Goal: Task Accomplishment & Management: Manage account settings

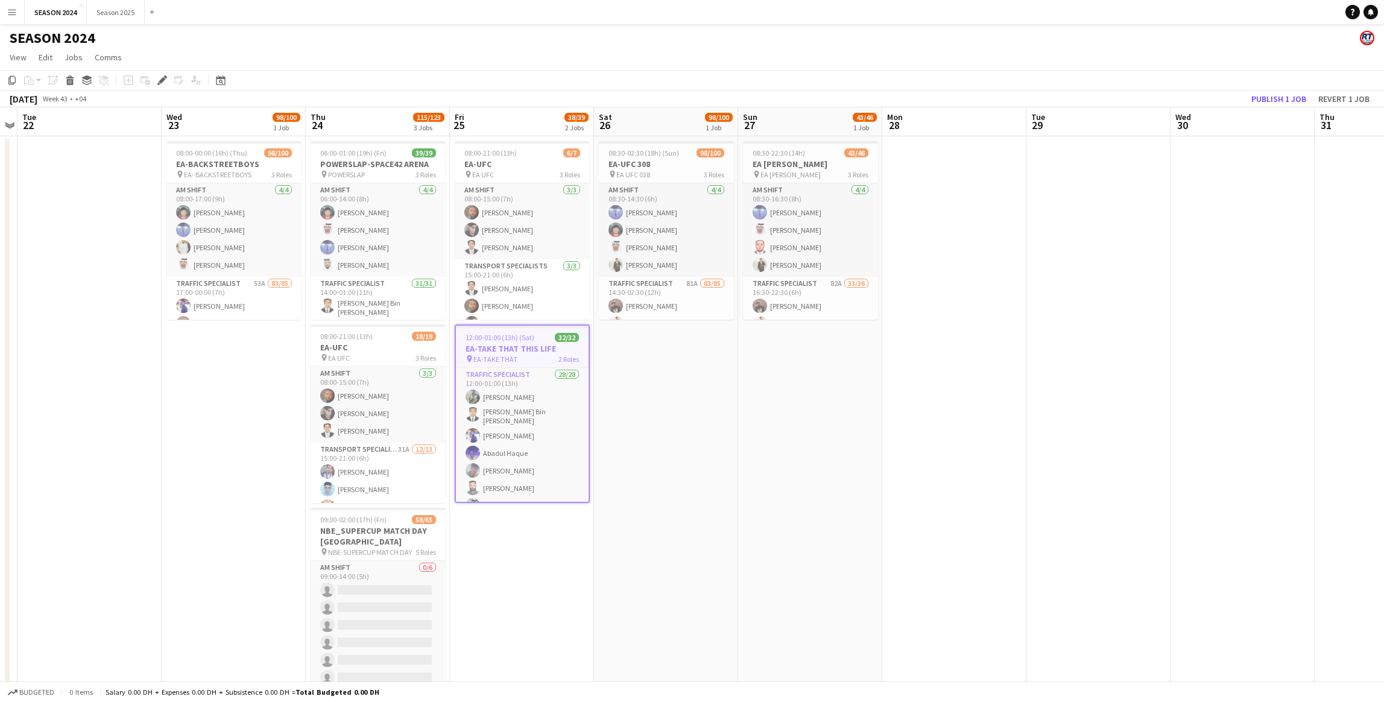
drag, startPoint x: 576, startPoint y: 382, endPoint x: 498, endPoint y: 392, distance: 78.4
click at [494, 392] on app-calendar-viewport "Sat 19 Sun 20 80/90 2 Jobs Mon 21 Tue 22 Wed 23 98/100 1 Job Thu 24 115/123 3 J…" at bounding box center [692, 408] width 1384 height 603
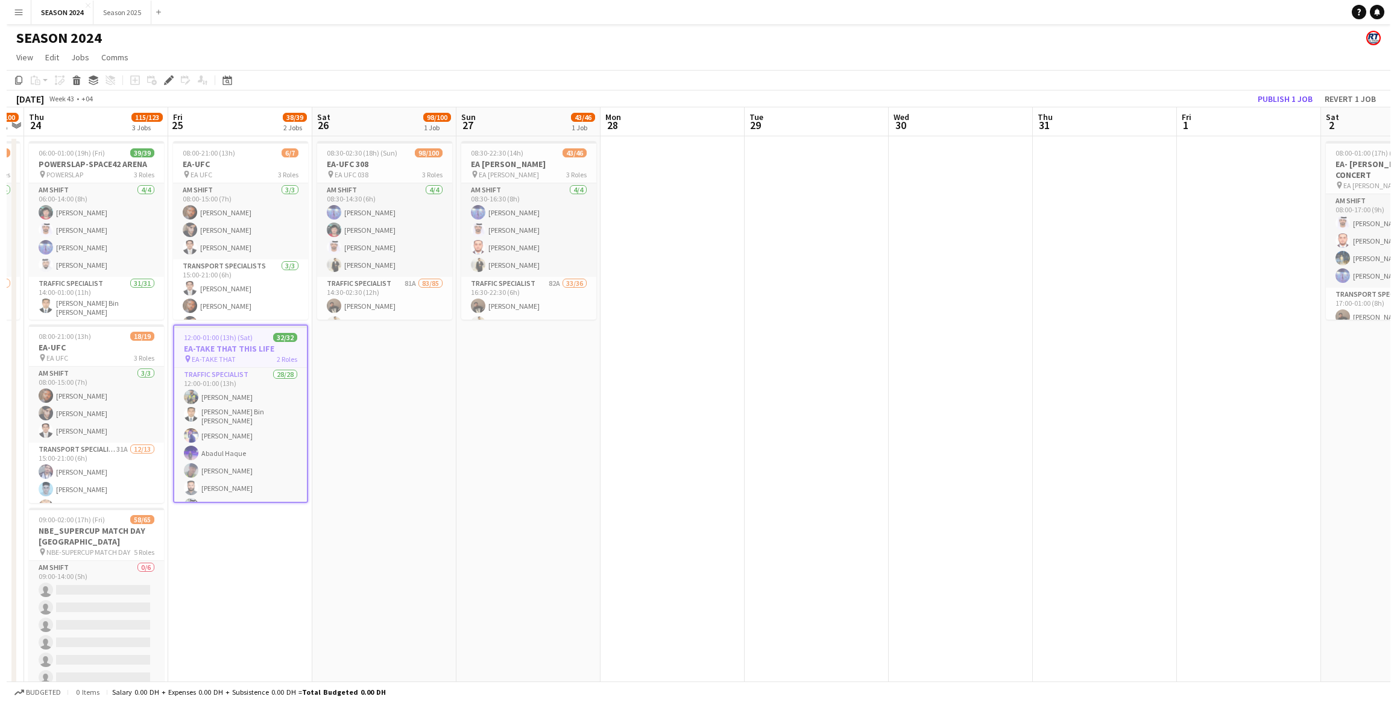
scroll to position [0, 427]
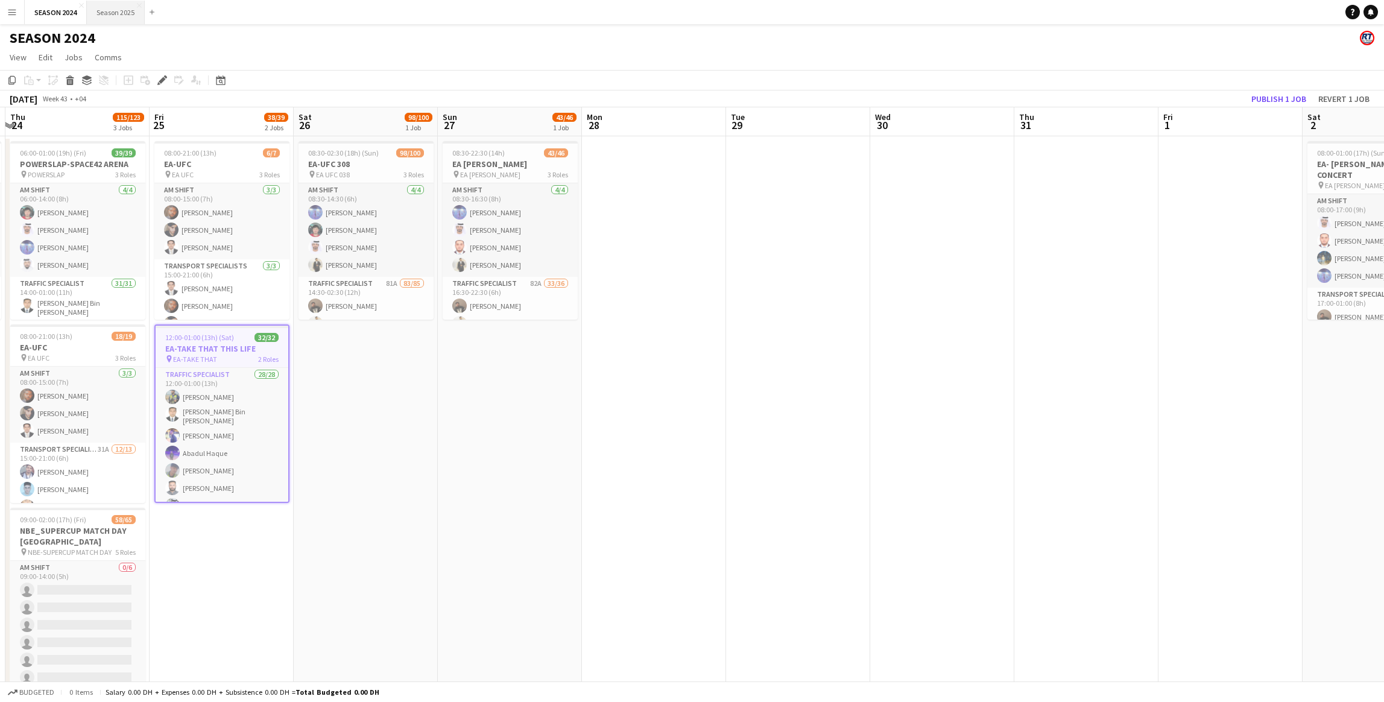
drag, startPoint x: 125, startPoint y: 13, endPoint x: 122, endPoint y: 8, distance: 6.2
click at [124, 13] on button "Season 2025 Close" at bounding box center [116, 13] width 58 height 24
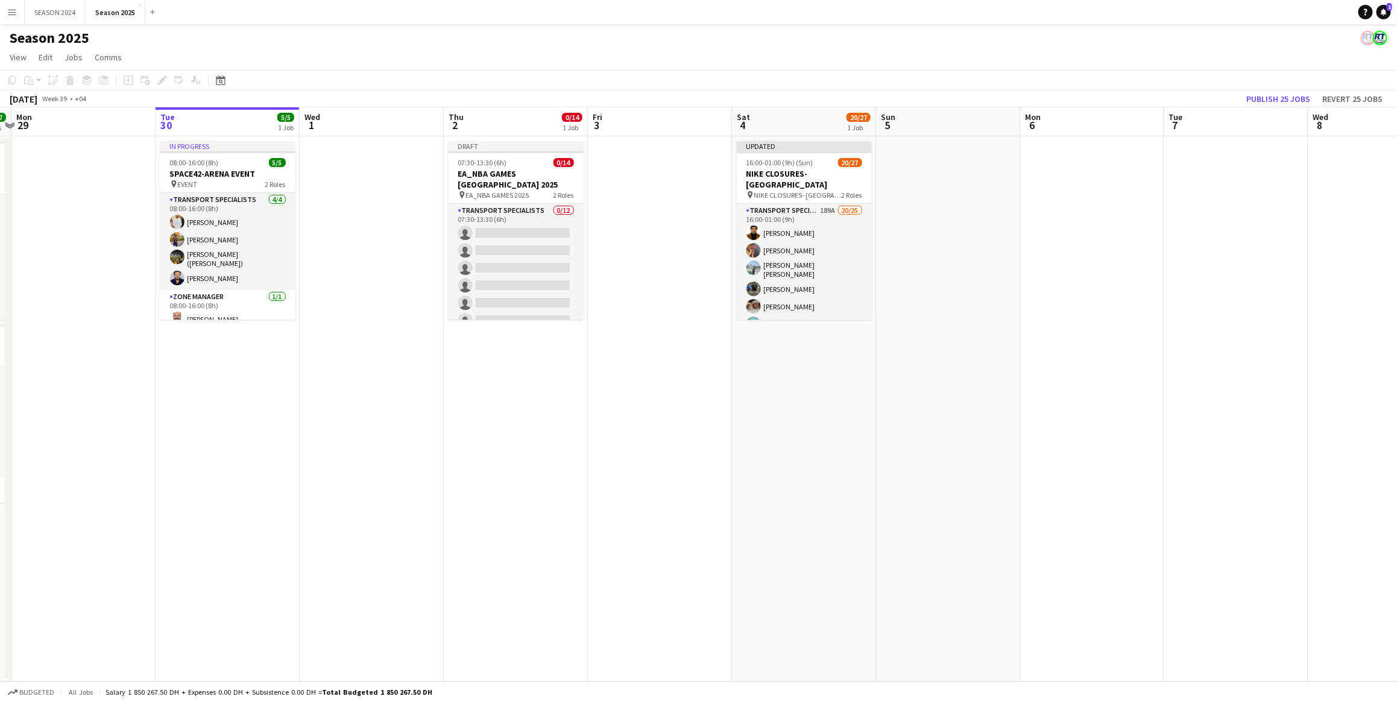
scroll to position [0, 362]
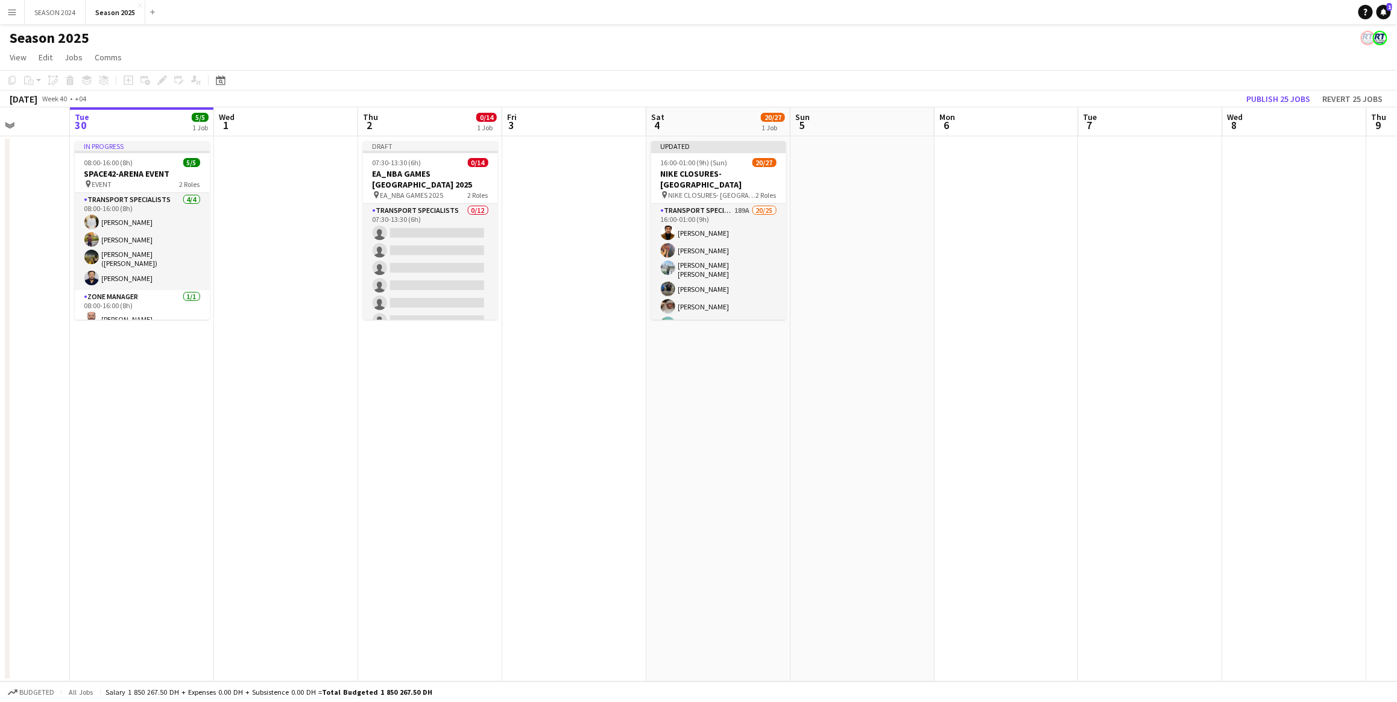
drag, startPoint x: 482, startPoint y: 369, endPoint x: 552, endPoint y: 371, distance: 70.0
click at [552, 371] on app-calendar-viewport "Sat 27 57/57 2 Jobs Sun 28 57/57 2 Jobs Mon 29 Tue 30 5/5 1 Job Wed 1 Thu 2 0/1…" at bounding box center [698, 394] width 1397 height 574
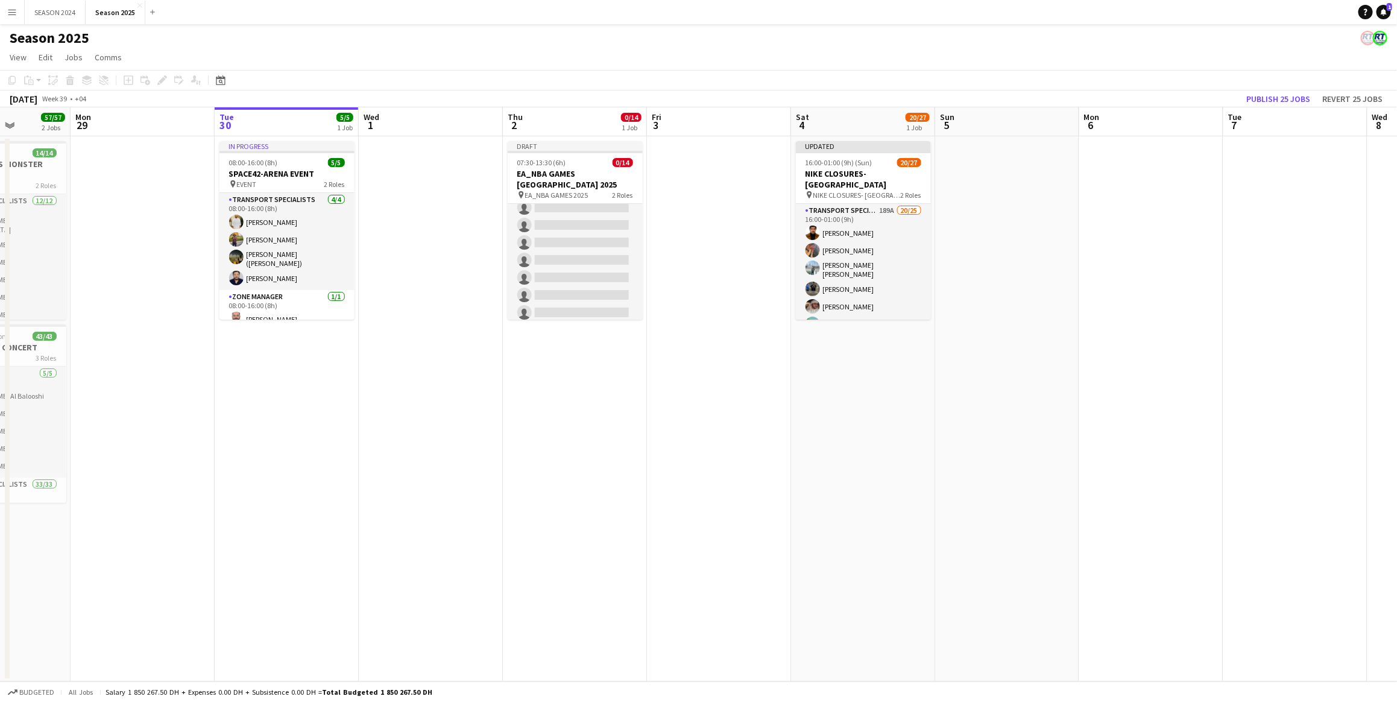
scroll to position [177, 0]
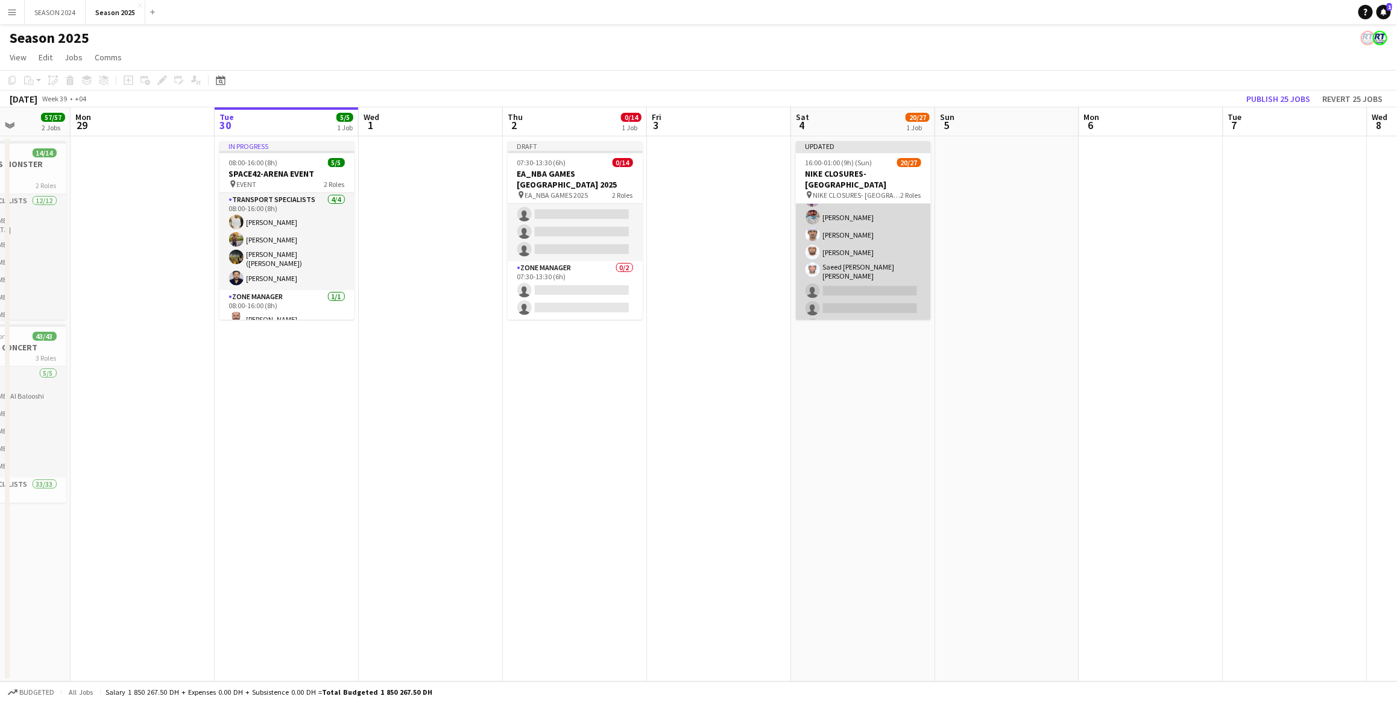
click at [859, 244] on app-card-role "Transport Specialists 189A 20/25 16:00-01:00 (9h) Umar Kasirjan [PERSON_NAME] […" at bounding box center [863, 136] width 135 height 471
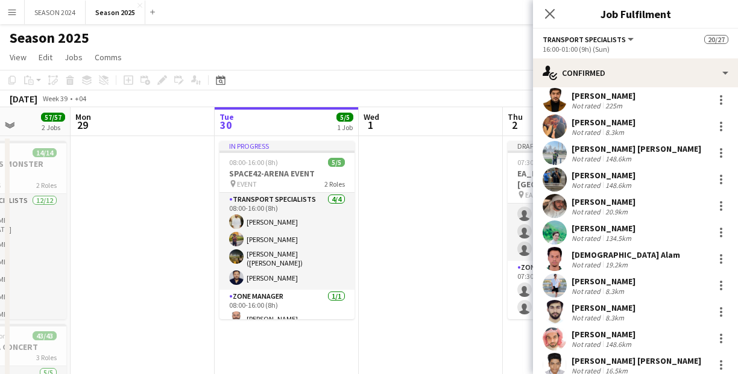
scroll to position [0, 0]
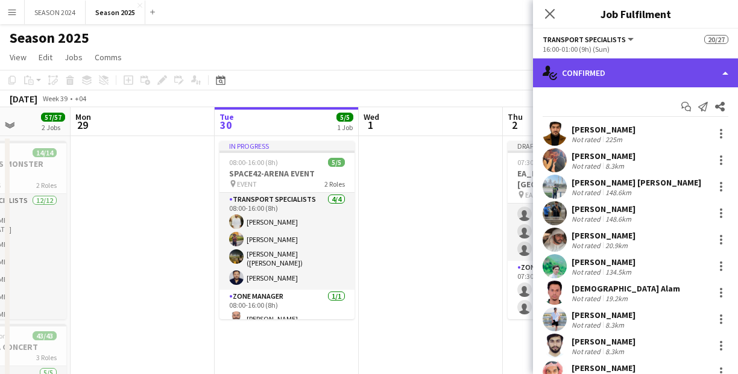
click at [620, 71] on div "single-neutral-actions-check-2 Confirmed" at bounding box center [635, 72] width 205 height 29
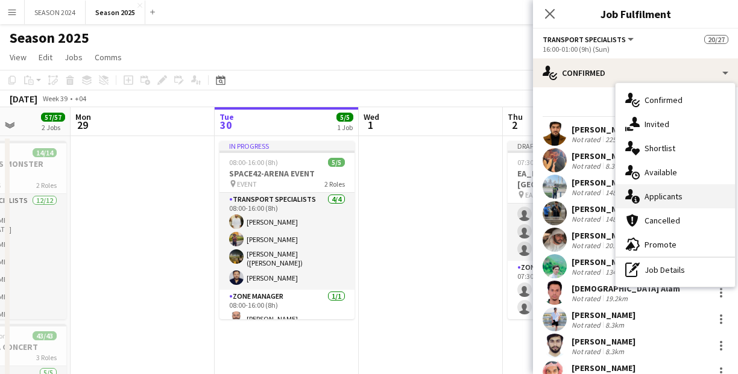
click at [645, 201] on span "Applicants" at bounding box center [663, 196] width 38 height 11
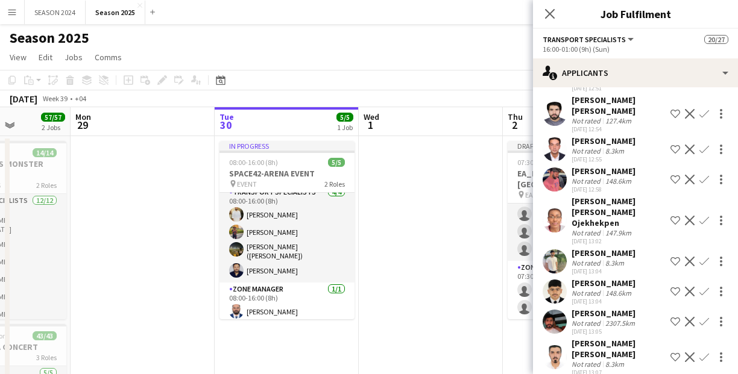
scroll to position [531, 0]
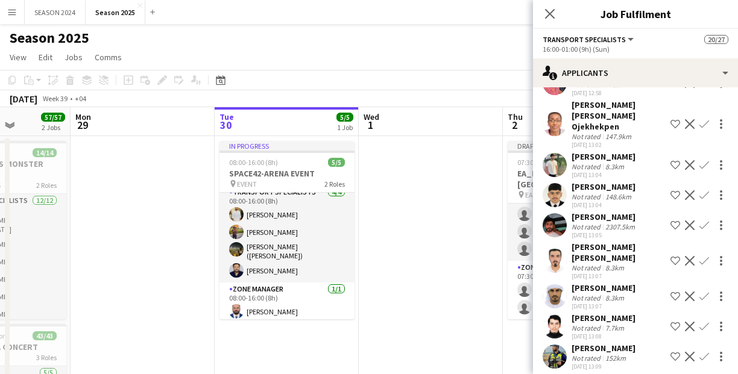
click at [699, 292] on app-icon "Confirm" at bounding box center [704, 297] width 10 height 10
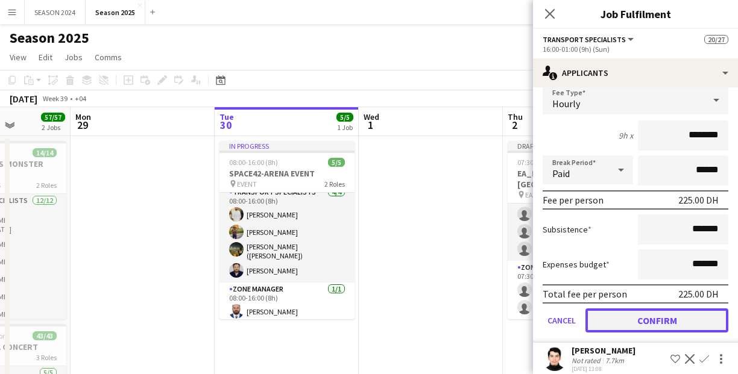
click at [651, 309] on button "Confirm" at bounding box center [656, 321] width 143 height 24
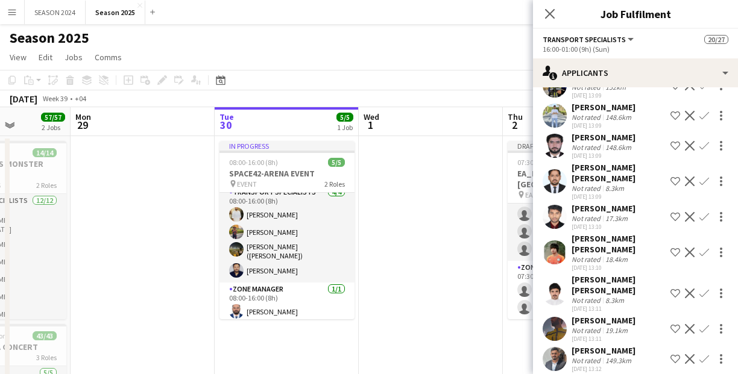
scroll to position [0, 0]
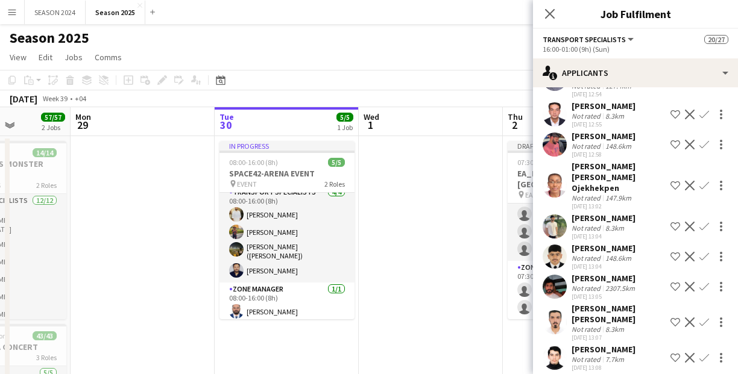
click at [699, 252] on app-icon "Confirm" at bounding box center [704, 257] width 10 height 10
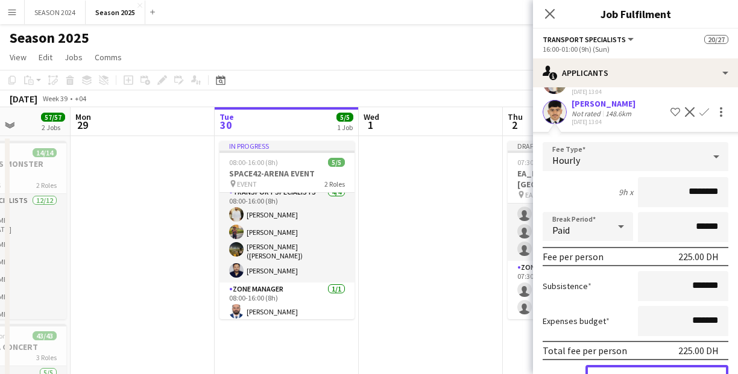
click at [666, 365] on button "Confirm" at bounding box center [656, 377] width 143 height 24
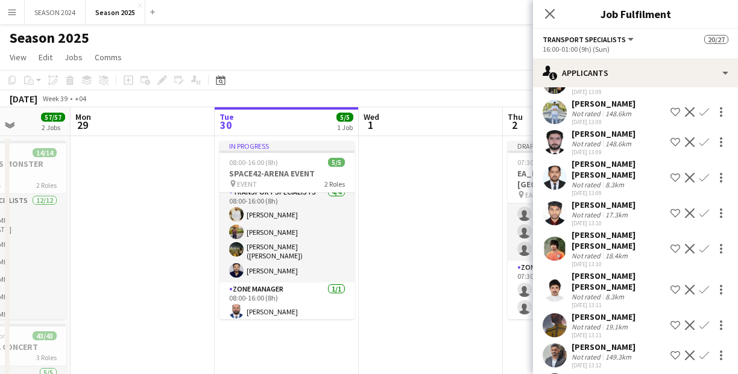
scroll to position [745, 0]
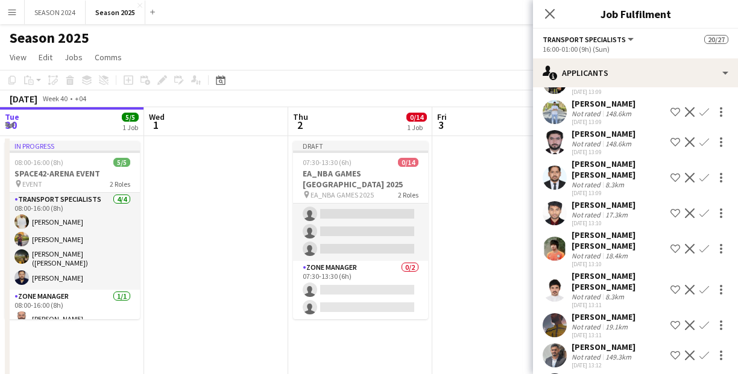
drag, startPoint x: 453, startPoint y: 233, endPoint x: 219, endPoint y: 258, distance: 234.7
click at [219, 258] on app-calendar-viewport "Fri 26 Sat 27 57/57 2 Jobs Sun 28 57/57 2 Jobs Mon 29 Tue 30 5/5 1 Job Wed 1 Th…" at bounding box center [369, 317] width 738 height 420
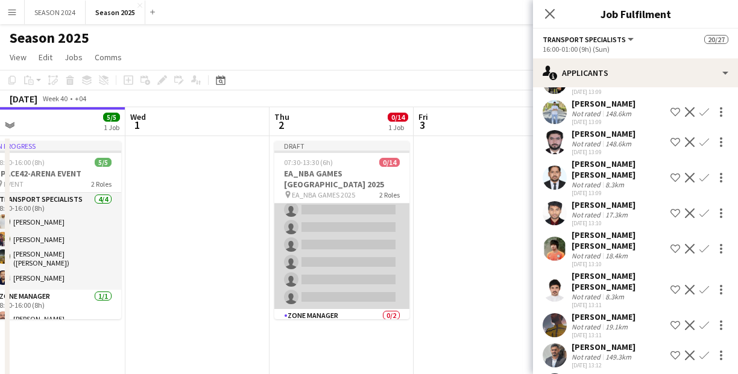
click at [362, 244] on app-card-role "Transport Specialists 0/12 07:30-13:30 (6h) single-neutral-actions single-neutr…" at bounding box center [341, 192] width 135 height 233
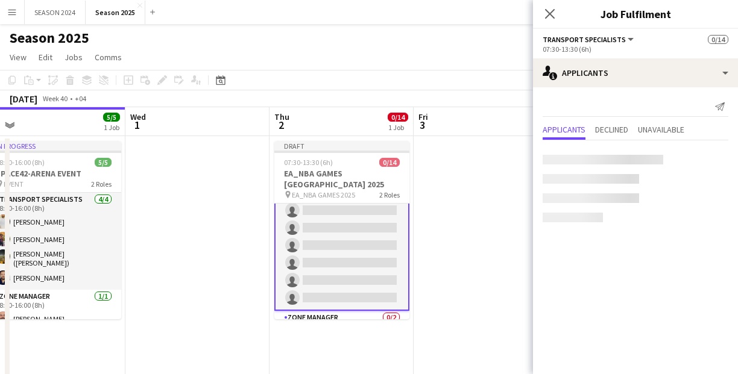
click at [362, 244] on app-card-role "Transport Specialists 0/12 07:30-13:30 (6h) single-neutral-actions single-neutr…" at bounding box center [341, 193] width 135 height 236
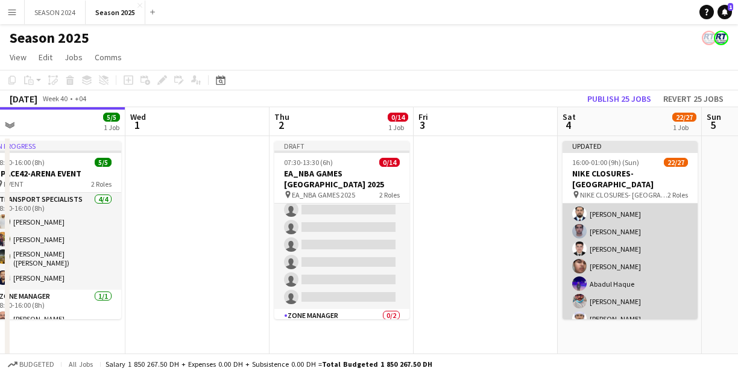
click at [634, 239] on app-card-role "Transport Specialists 187A 22/25 16:00-01:00 (9h) Umar Kasirjan [PERSON_NAME] […" at bounding box center [629, 186] width 135 height 471
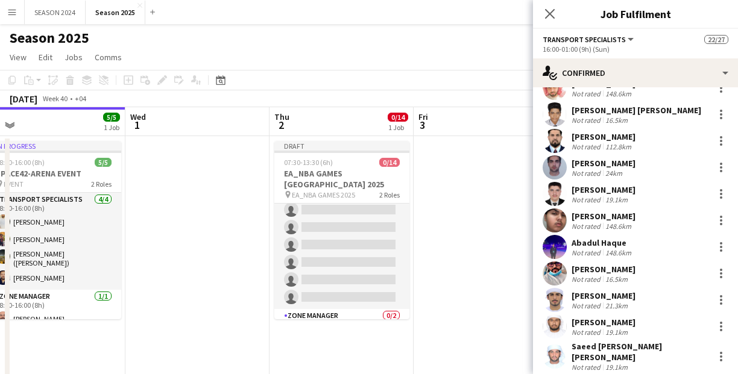
scroll to position [386, 0]
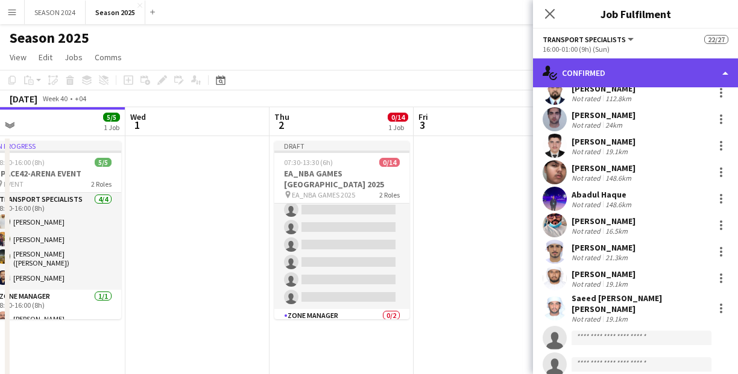
click at [635, 77] on div "single-neutral-actions-check-2 Confirmed" at bounding box center [635, 72] width 205 height 29
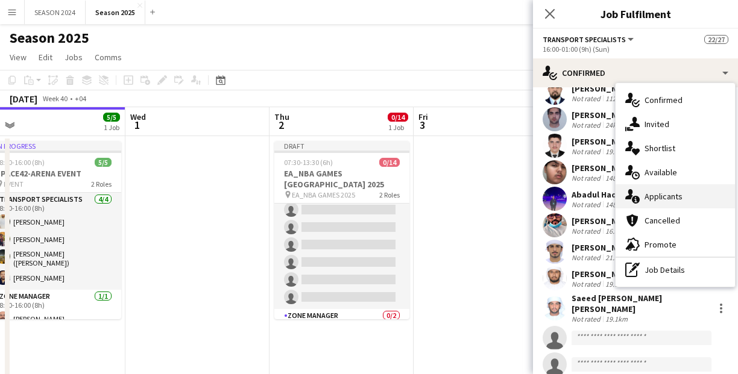
click at [669, 189] on div "single-neutral-actions-information Applicants" at bounding box center [675, 196] width 119 height 24
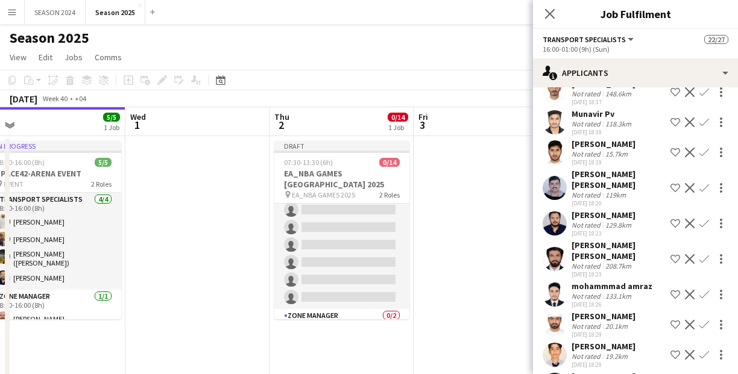
scroll to position [4530, 0]
click at [699, 321] on app-icon "Confirm" at bounding box center [704, 326] width 10 height 10
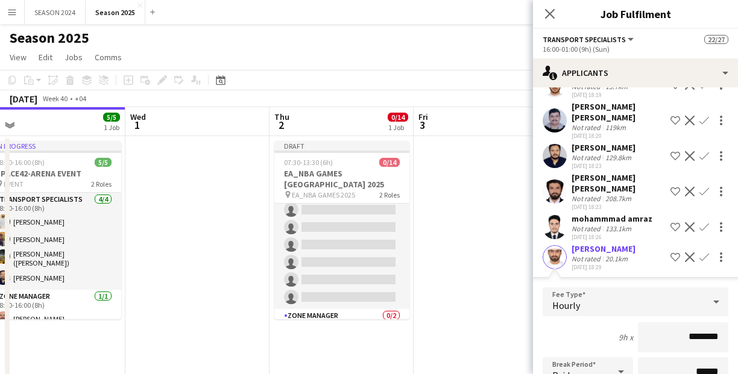
scroll to position [4626, 0]
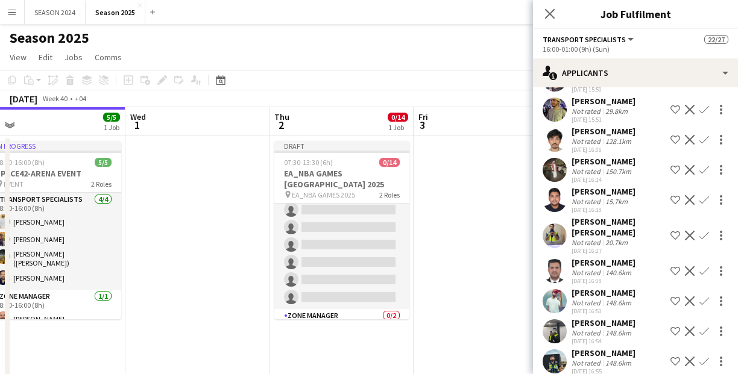
scroll to position [3517, 0]
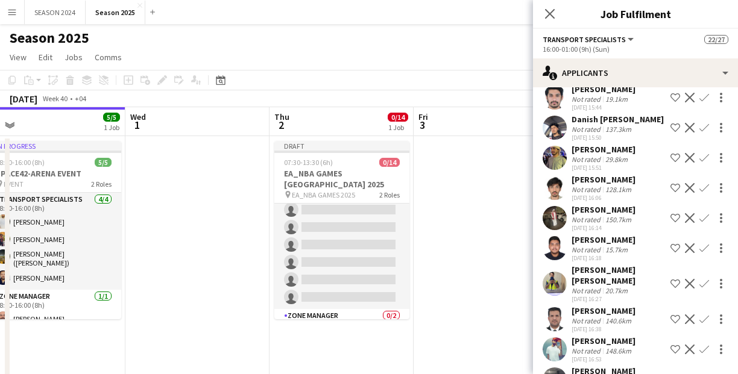
click at [699, 345] on app-icon "Confirm" at bounding box center [704, 350] width 10 height 10
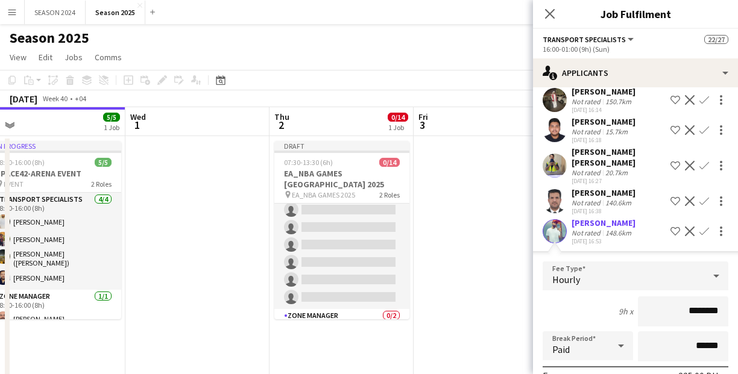
scroll to position [3662, 0]
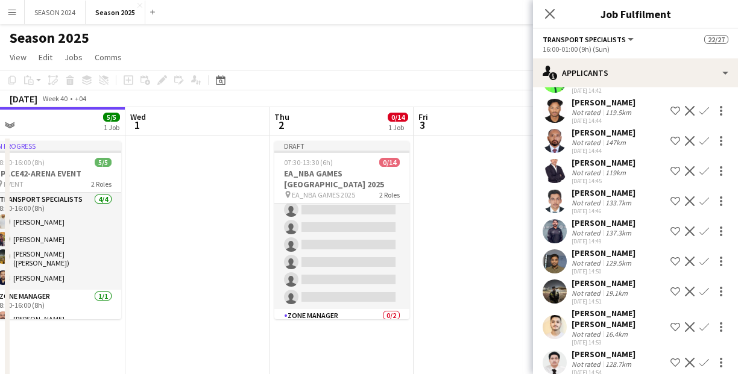
scroll to position [2829, 0]
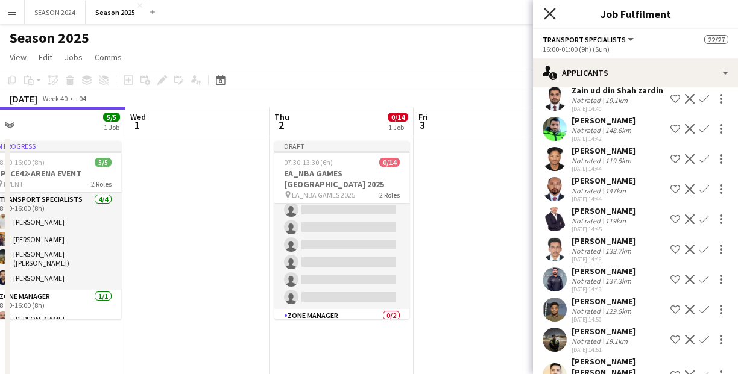
click at [551, 14] on icon at bounding box center [549, 13] width 11 height 11
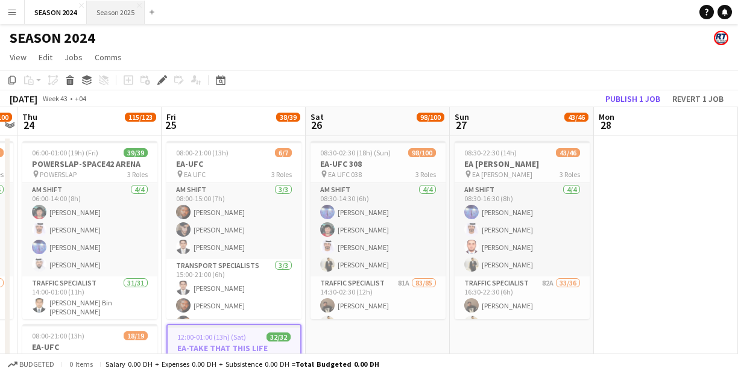
click at [106, 4] on button "Season 2025 Close" at bounding box center [116, 13] width 58 height 24
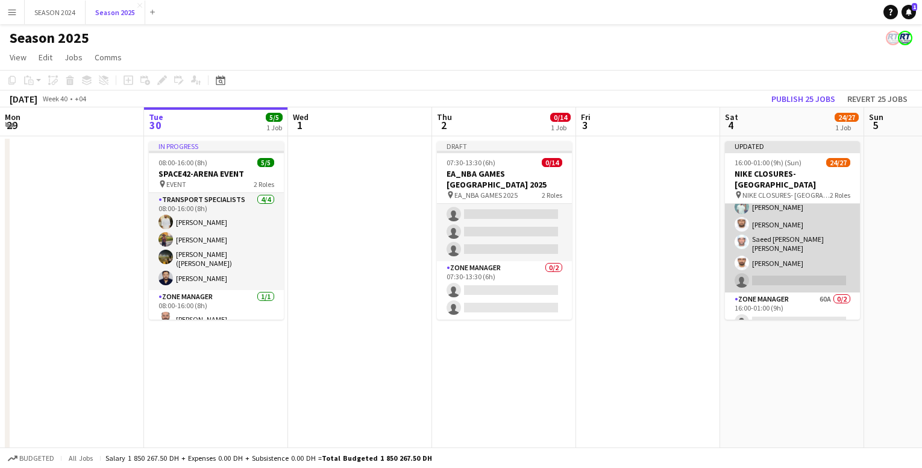
scroll to position [392, 0]
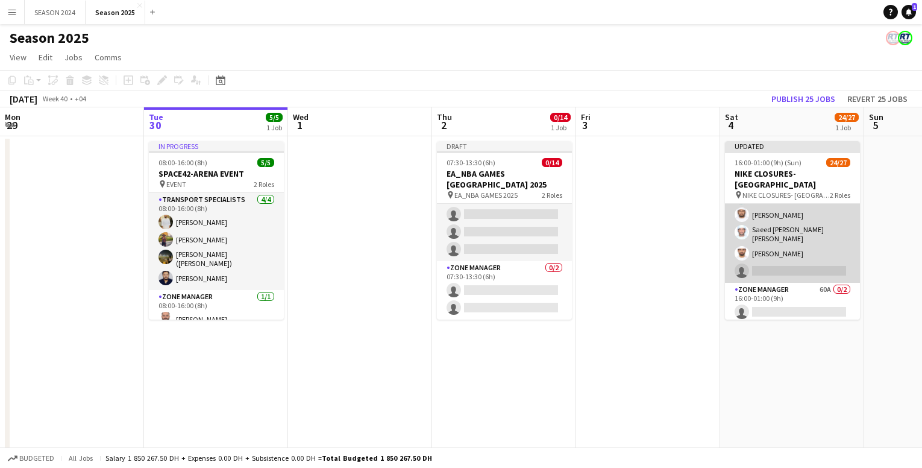
click at [745, 229] on app-card-role "Transport Specialists 186A 24/25 16:00-01:00 (9h) Umar Kasirjan WALEED FRAZ Abd…" at bounding box center [792, 46] width 135 height 471
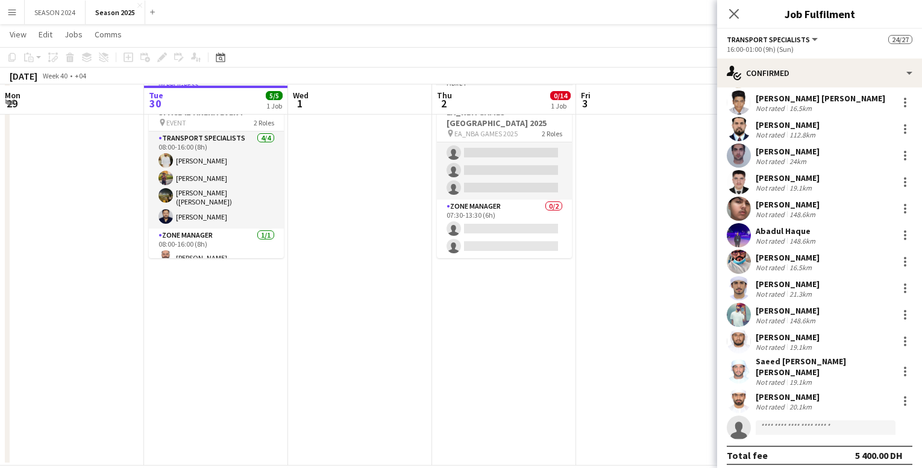
scroll to position [78, 0]
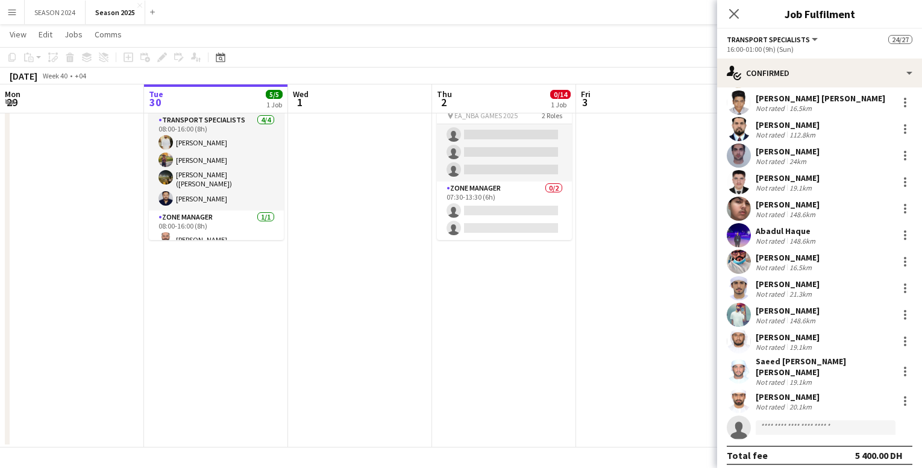
click at [745, 374] on div "Not rated" at bounding box center [771, 406] width 31 height 9
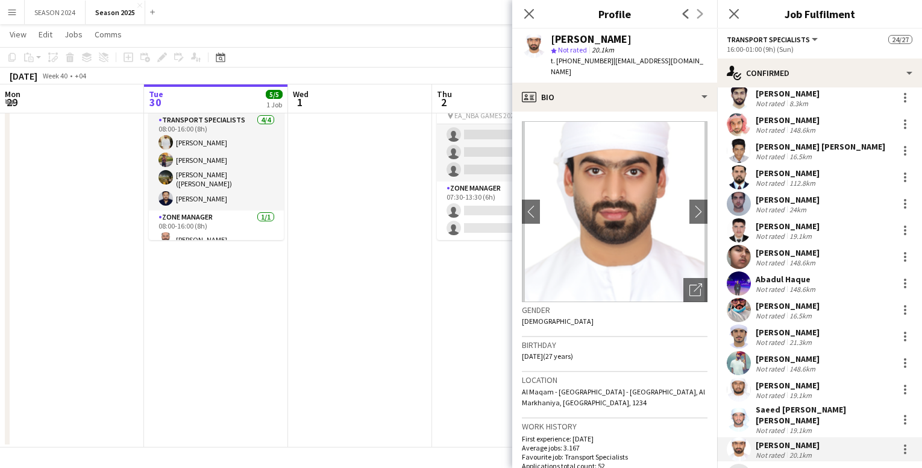
scroll to position [350, 0]
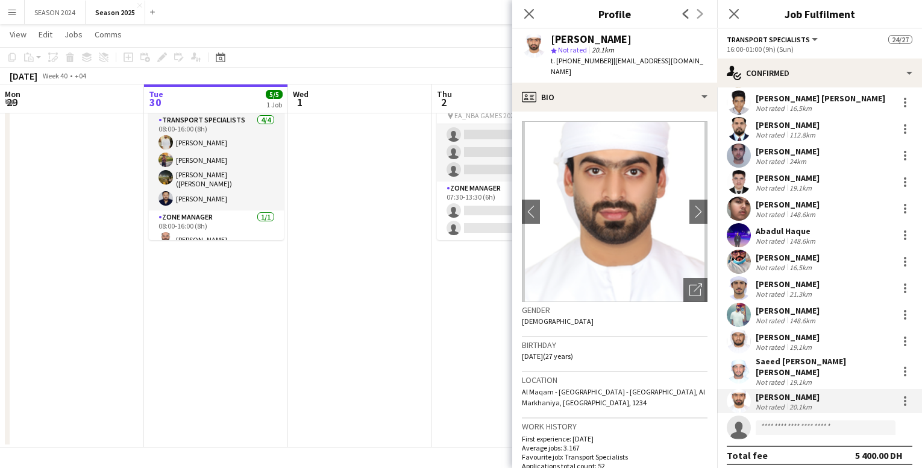
click at [736, 374] on icon "single-neutral-actions" at bounding box center [739, 430] width 24 height 27
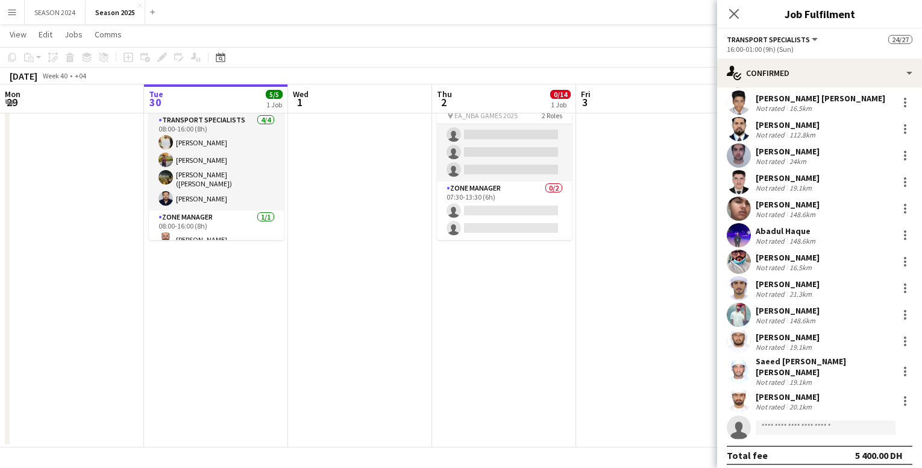
click at [669, 319] on app-date-cell at bounding box center [648, 252] width 144 height 391
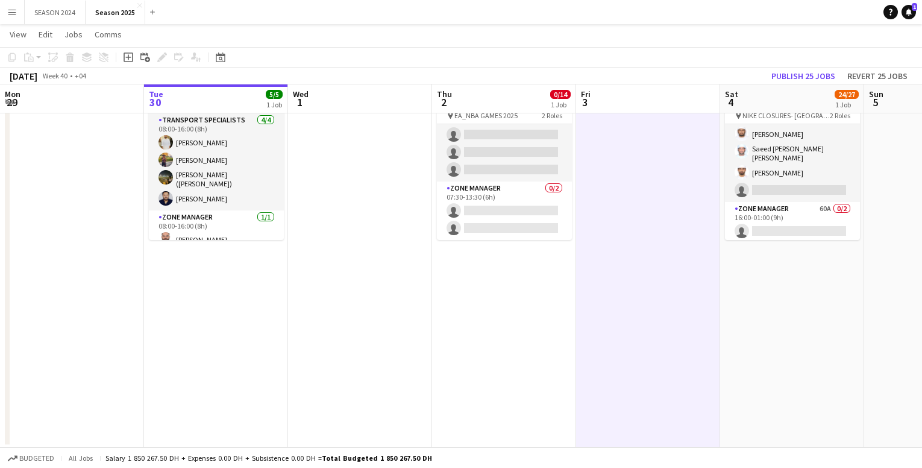
scroll to position [392, 0]
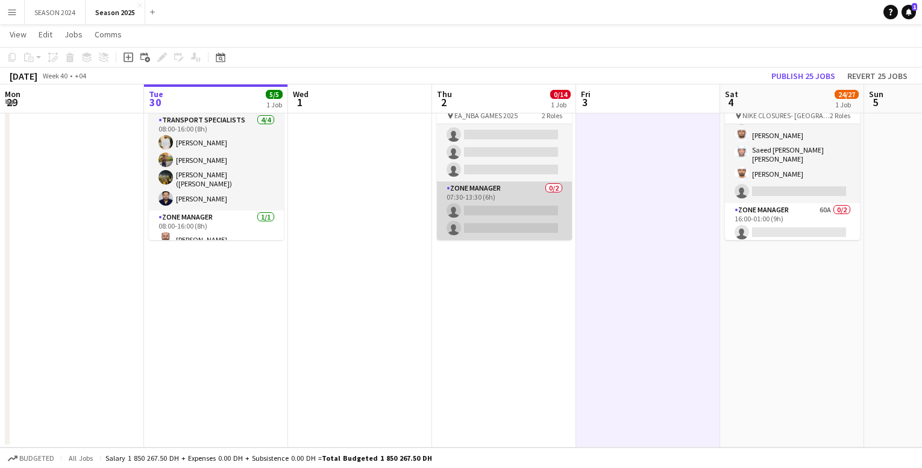
click at [490, 192] on app-card-role "Zone Manager 0/2 07:30-13:30 (6h) single-neutral-actions single-neutral-actions" at bounding box center [504, 210] width 135 height 58
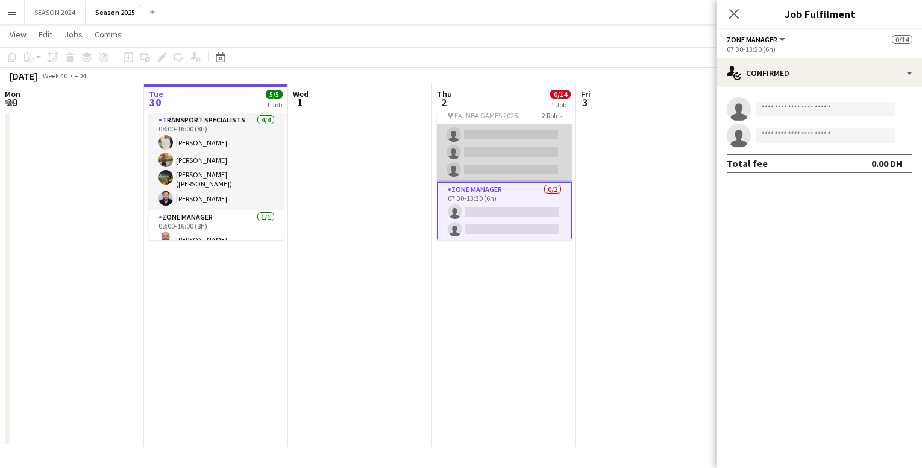
click at [531, 159] on app-card-role "Transport Specialists 0/12 07:30-13:30 (6h) single-neutral-actions single-neutr…" at bounding box center [504, 64] width 135 height 233
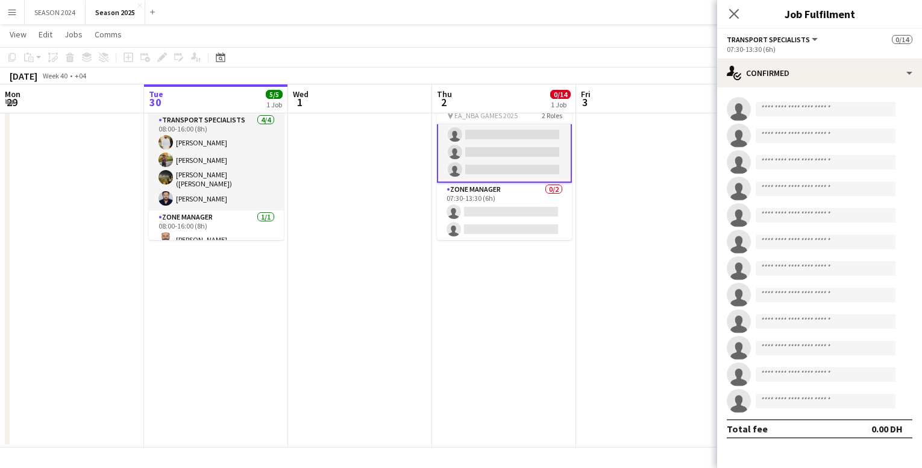
click at [541, 134] on app-card-role "Transport Specialists 0/12 07:30-13:30 (6h) single-neutral-actions single-neutr…" at bounding box center [504, 65] width 135 height 236
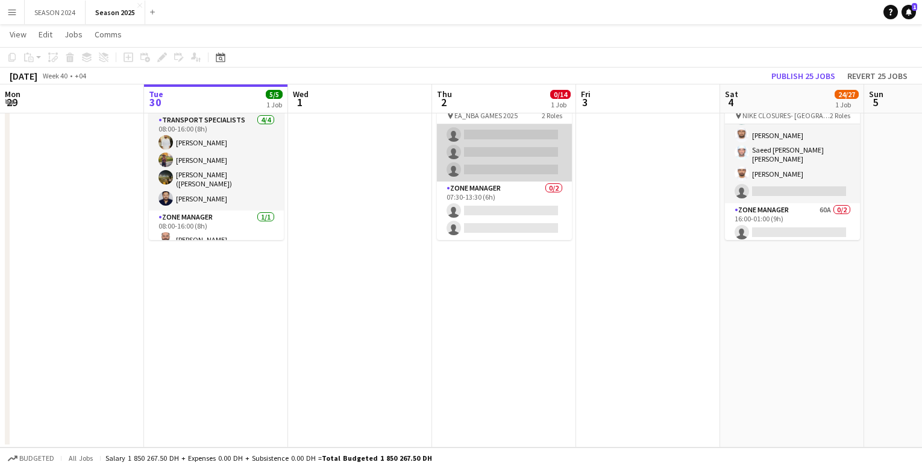
click at [528, 163] on app-card-role "Transport Specialists 0/12 07:30-13:30 (6h) single-neutral-actions single-neutr…" at bounding box center [504, 64] width 135 height 233
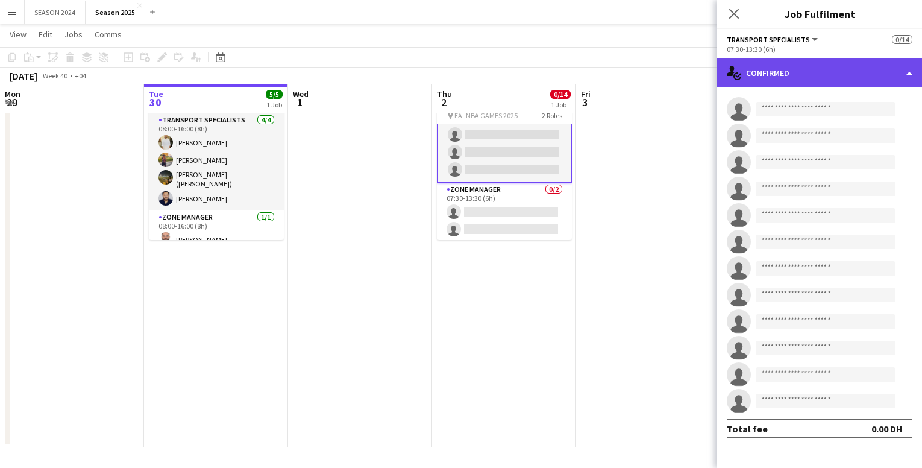
click at [745, 76] on div "single-neutral-actions-check-2 Confirmed" at bounding box center [819, 72] width 205 height 29
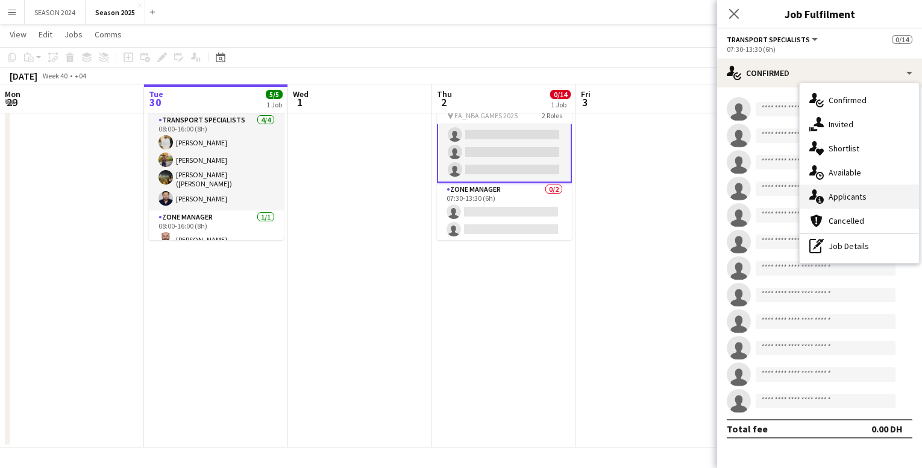
click at [745, 190] on div "single-neutral-actions-information Applicants" at bounding box center [859, 196] width 119 height 24
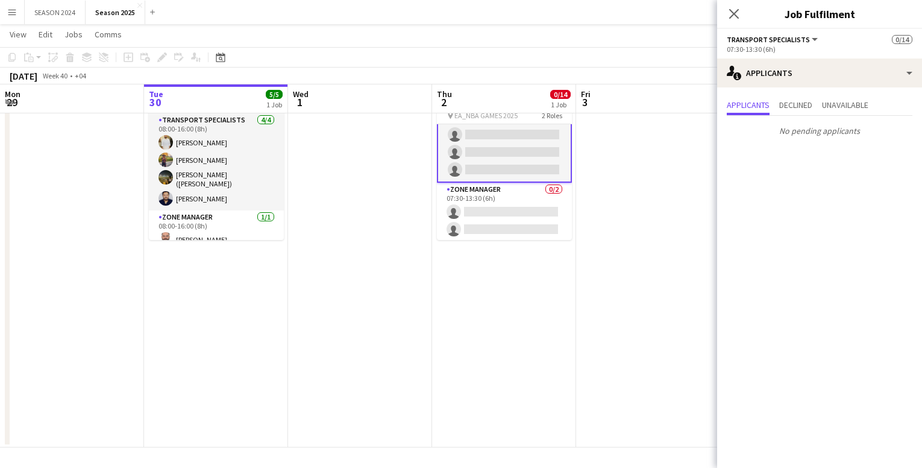
click at [617, 174] on app-date-cell at bounding box center [648, 252] width 144 height 391
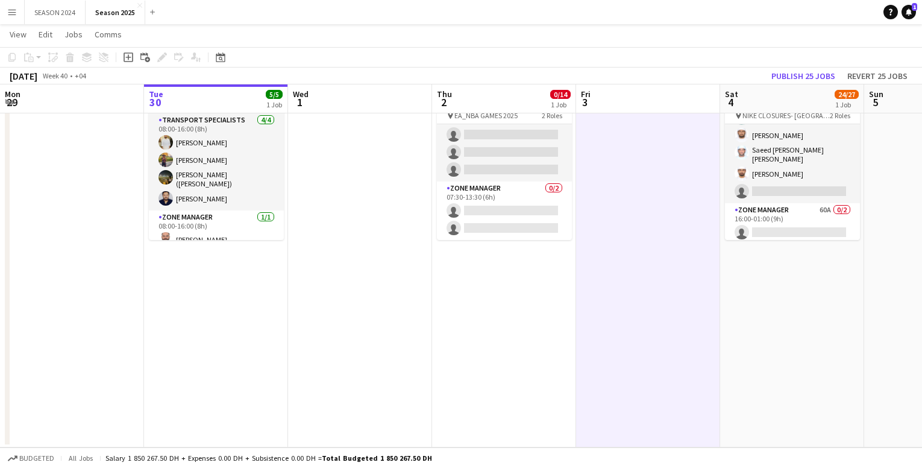
scroll to position [176, 0]
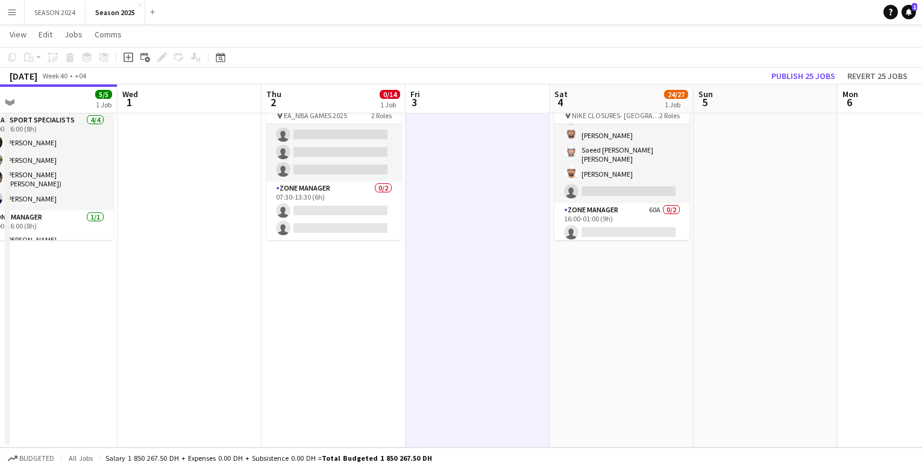
drag, startPoint x: 660, startPoint y: 260, endPoint x: 485, endPoint y: 300, distance: 179.3
click at [485, 300] on app-calendar-viewport "Sat 27 57/57 2 Jobs Sun 28 57/57 2 Jobs Mon 29 Tue 30 5/5 1 Job Wed 1 Thu 2 0/1…" at bounding box center [461, 208] width 922 height 479
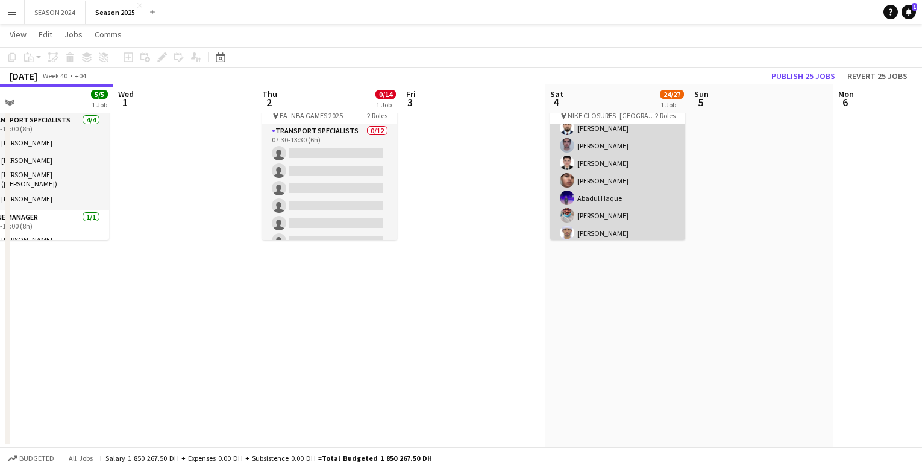
scroll to position [392, 0]
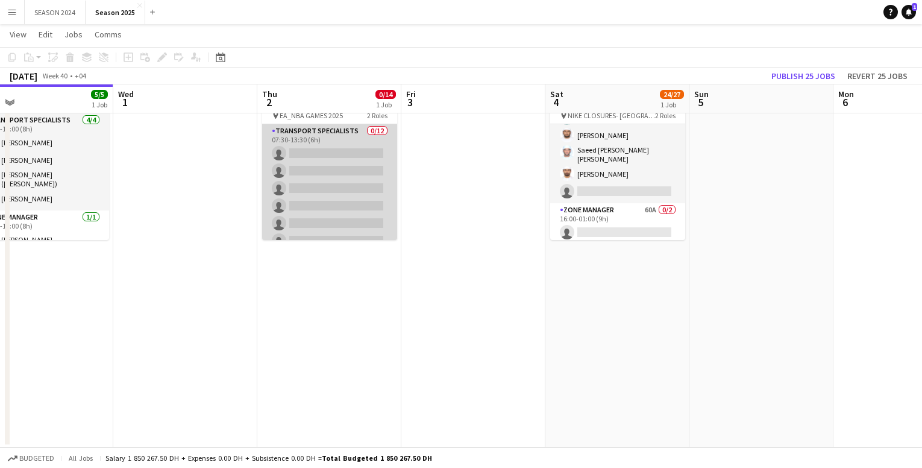
click at [318, 178] on app-card-role "Transport Specialists 0/12 07:30-13:30 (6h) single-neutral-actions single-neutr…" at bounding box center [329, 240] width 135 height 233
